Goal: Information Seeking & Learning: Learn about a topic

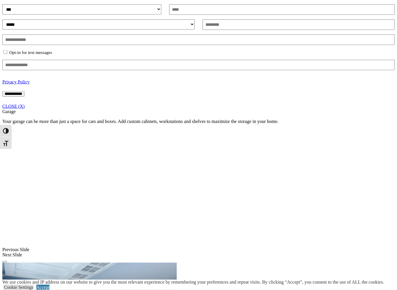
scroll to position [398, 0]
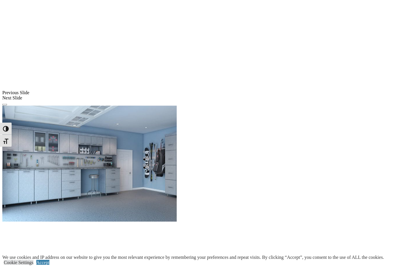
scroll to position [570, 0]
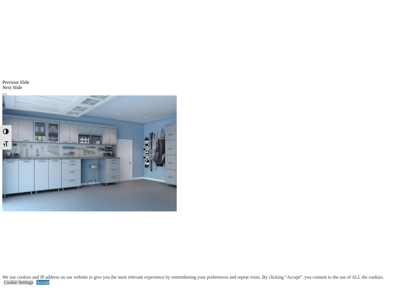
scroll to position [565, 0]
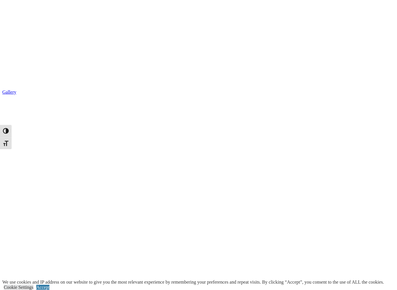
scroll to position [1084, 0]
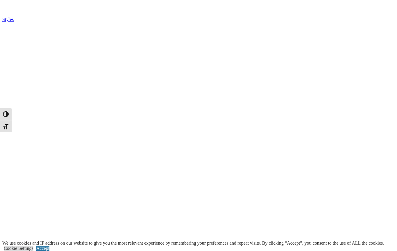
scroll to position [170, 0]
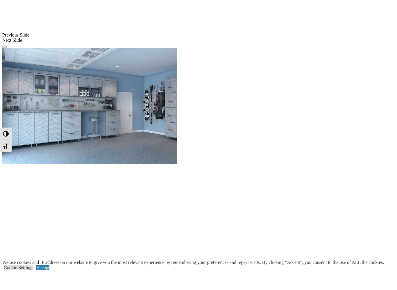
scroll to position [632, 0]
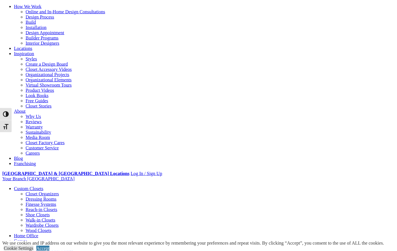
scroll to position [0, 0]
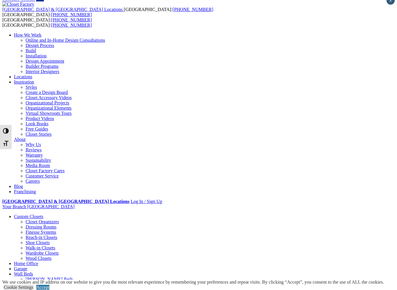
scroll to position [5, 0]
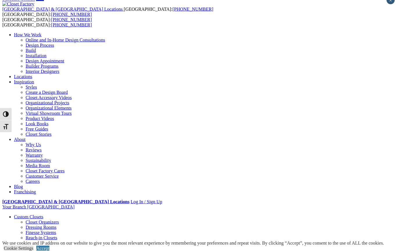
scroll to position [0, 0]
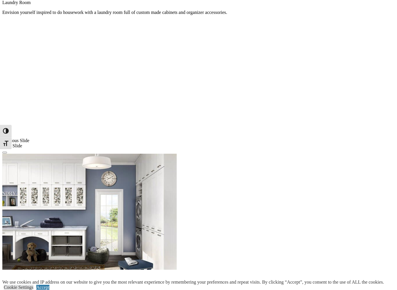
scroll to position [392, 0]
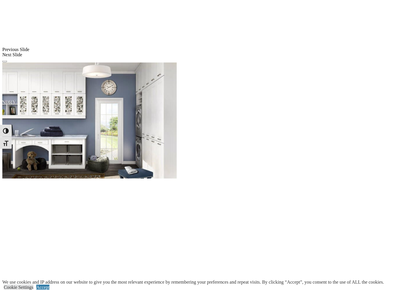
scroll to position [516, 0]
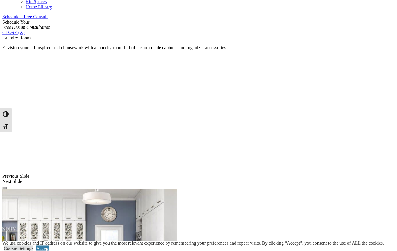
scroll to position [356, 0]
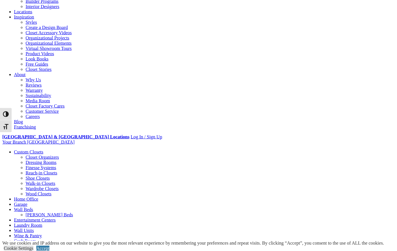
scroll to position [0, 0]
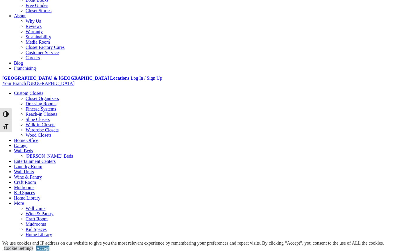
scroll to position [130, 0]
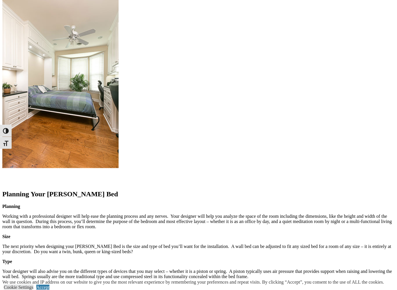
scroll to position [593, 0]
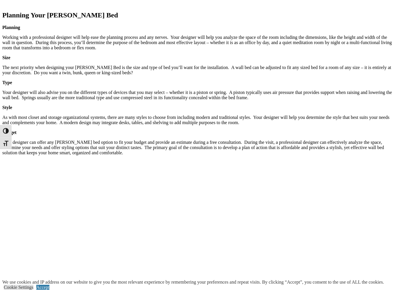
scroll to position [781, 0]
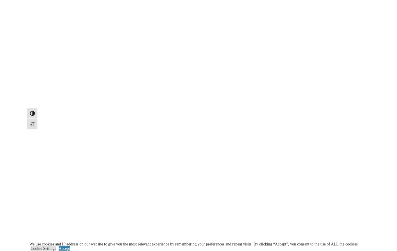
scroll to position [1137, 0]
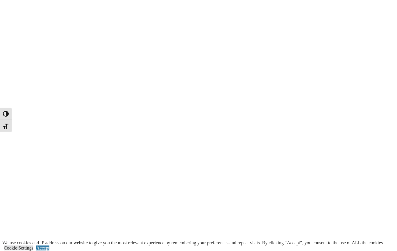
scroll to position [1154, 0]
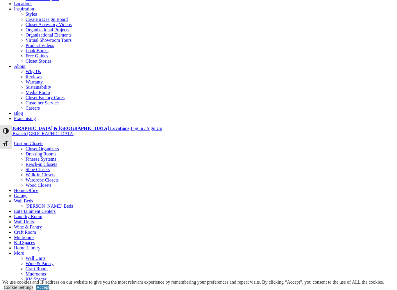
scroll to position [87, 0]
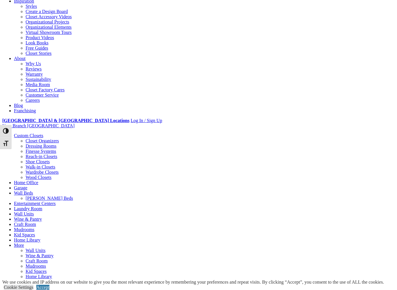
click at [49, 250] on link "Accept" at bounding box center [42, 287] width 13 height 5
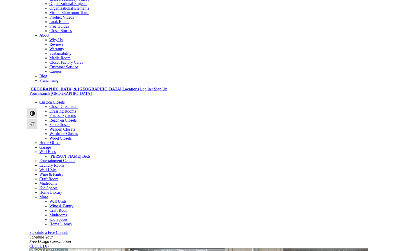
scroll to position [113, 0]
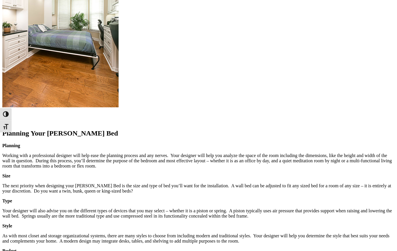
scroll to position [651, 0]
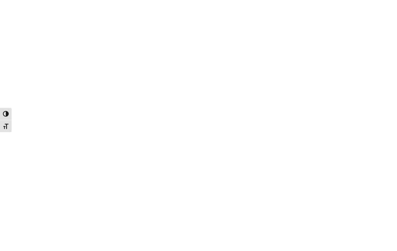
scroll to position [1060, 0]
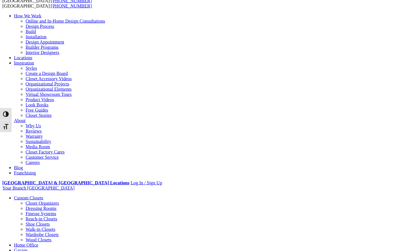
scroll to position [19, 0]
